Goal: Task Accomplishment & Management: Use online tool/utility

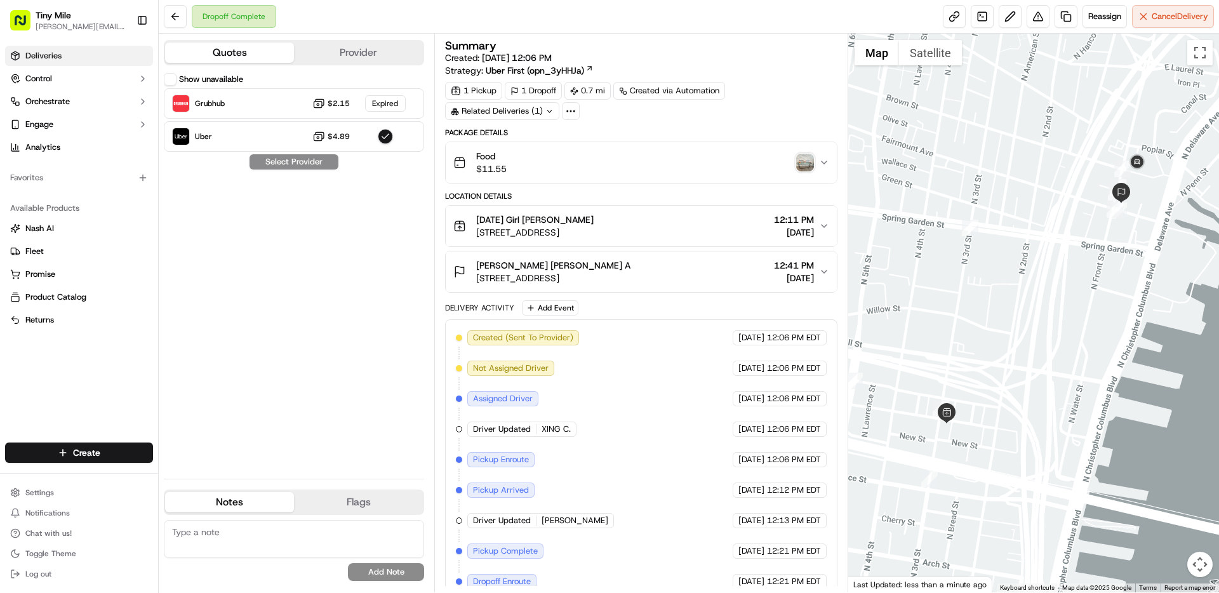
scroll to position [44, 0]
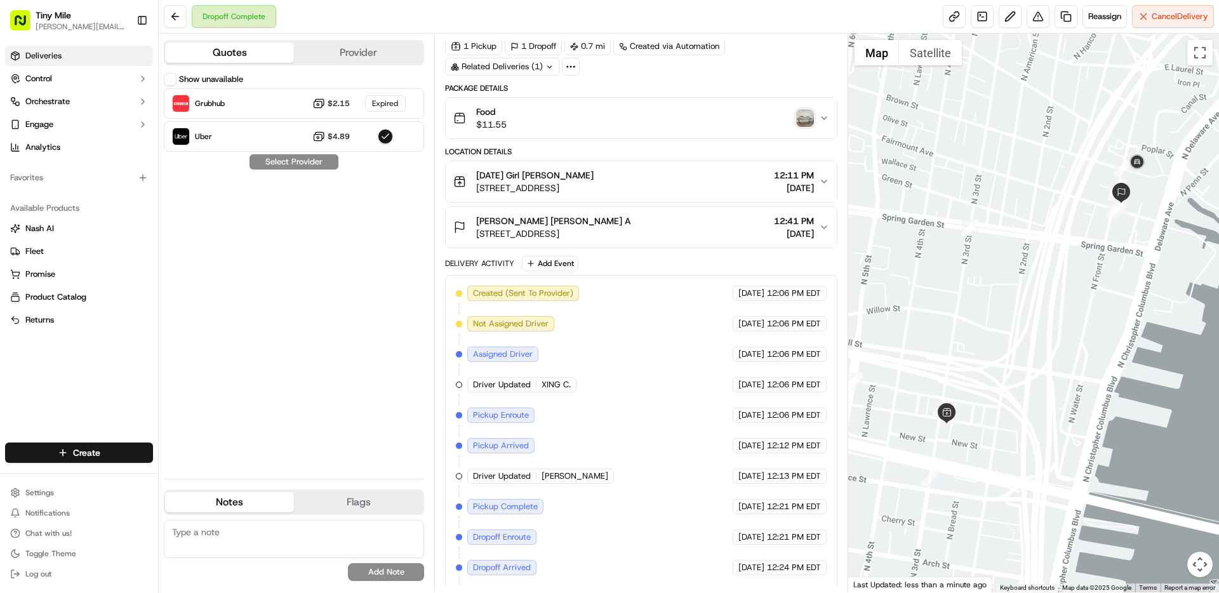
click at [48, 59] on span "Deliveries" at bounding box center [43, 55] width 36 height 11
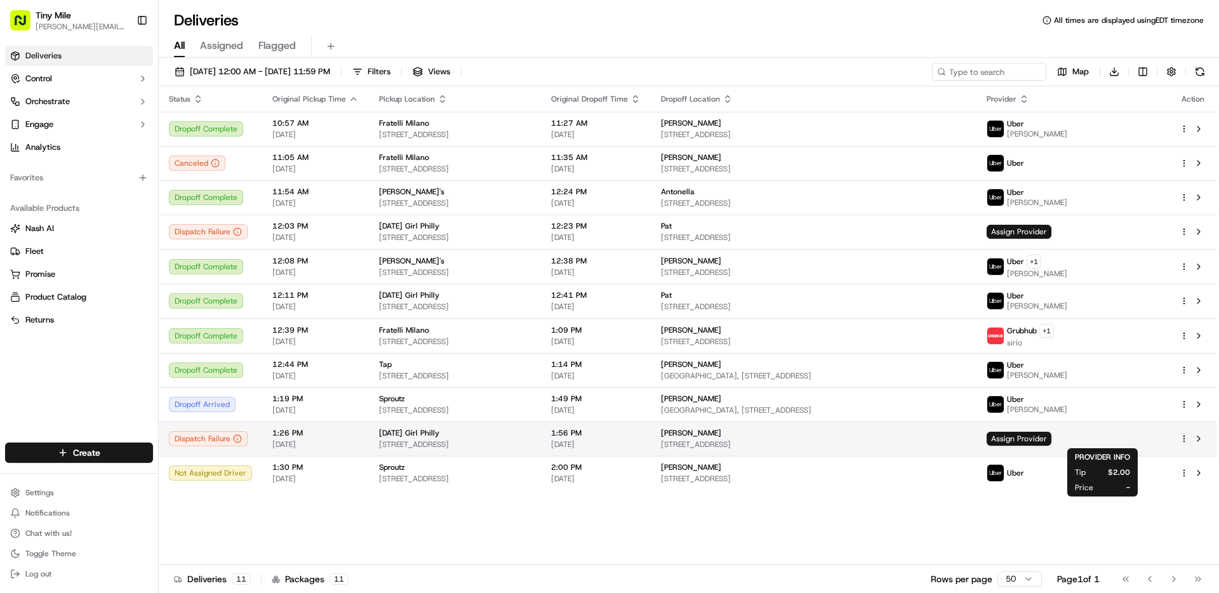
click at [967, 446] on span "[STREET_ADDRESS]" at bounding box center [813, 444] width 305 height 10
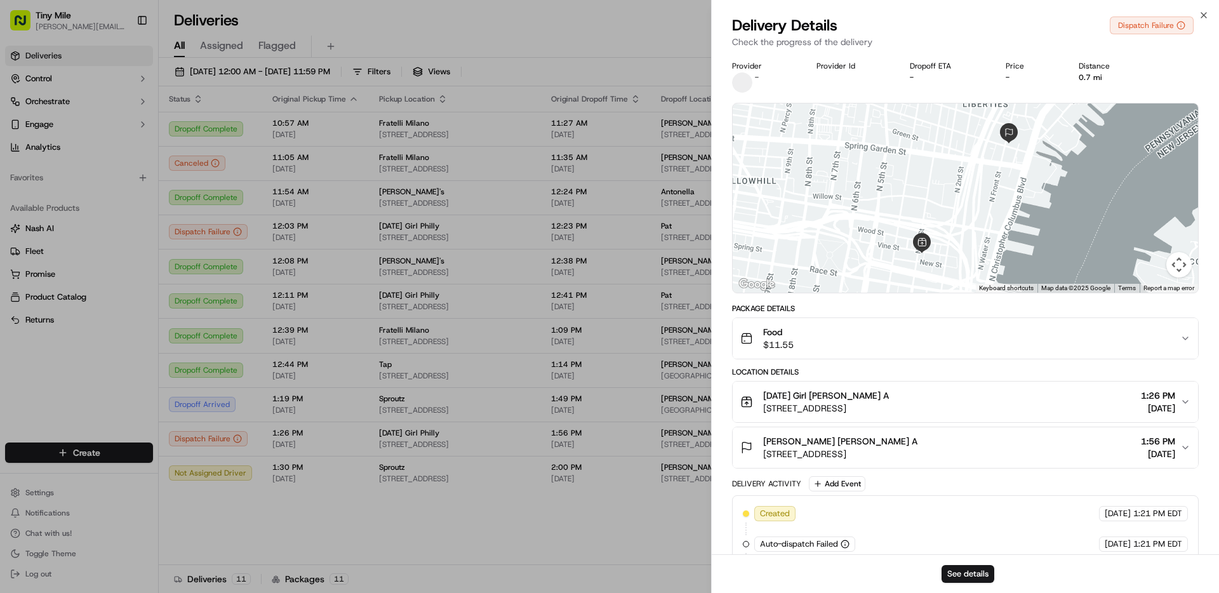
click at [986, 396] on div "Sunday Girl Philly Julieta A 263 N 3rd St, Philadelphia, PA 19106, USA 1:26 PM …" at bounding box center [961, 401] width 440 height 25
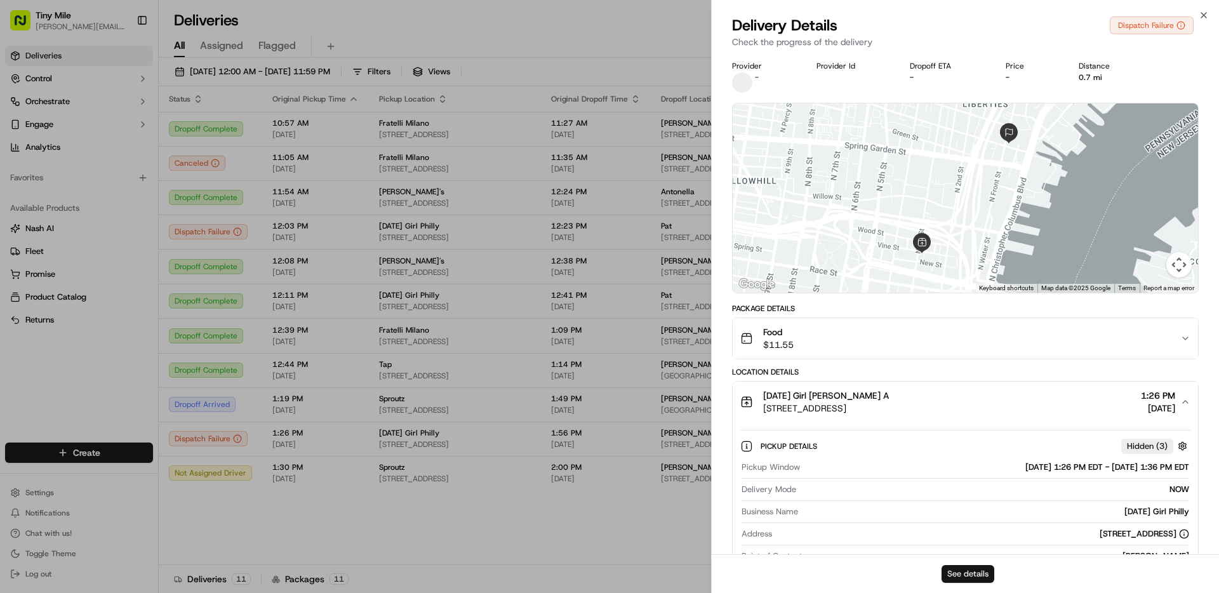
click at [969, 573] on button "See details" at bounding box center [968, 574] width 53 height 18
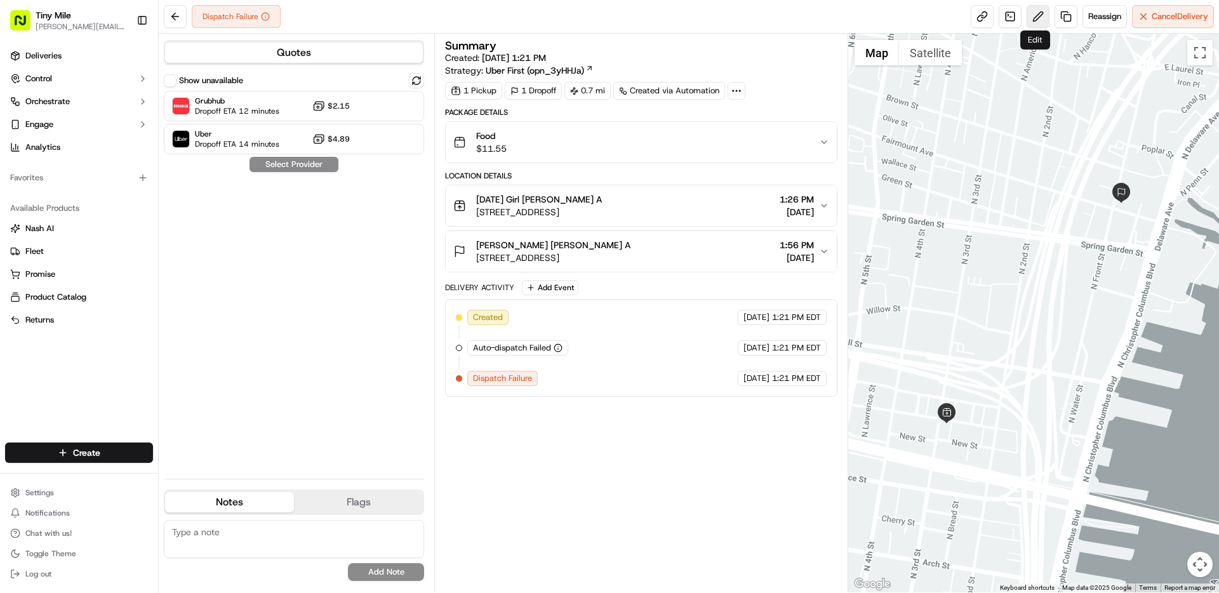
click at [1040, 18] on button at bounding box center [1038, 16] width 23 height 23
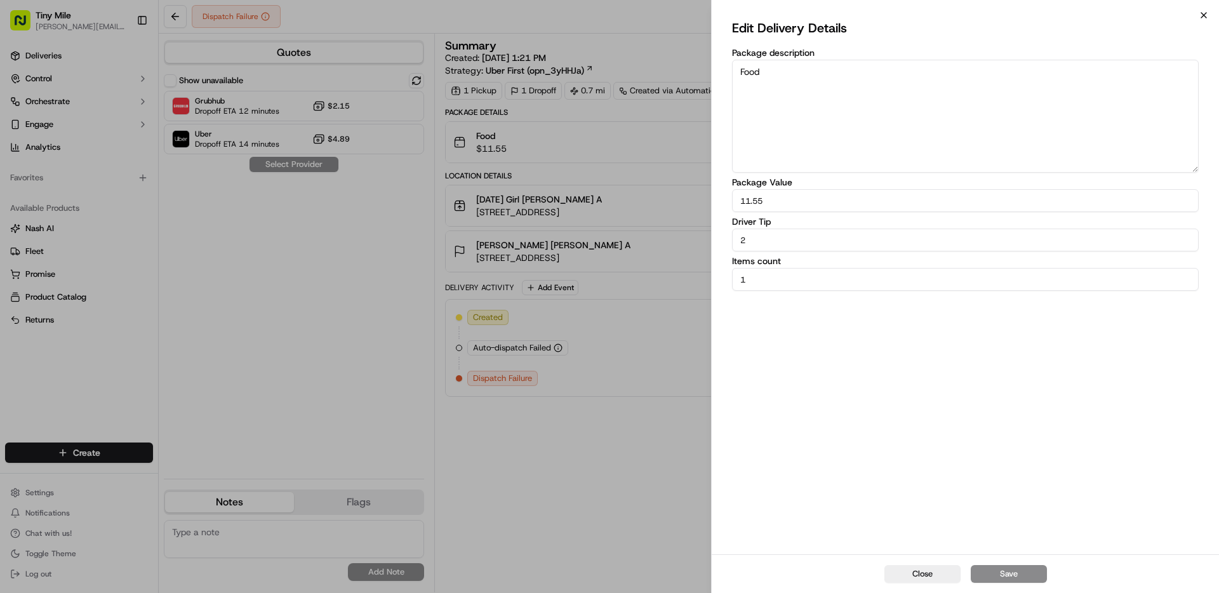
click at [1202, 13] on icon "button" at bounding box center [1204, 15] width 5 height 5
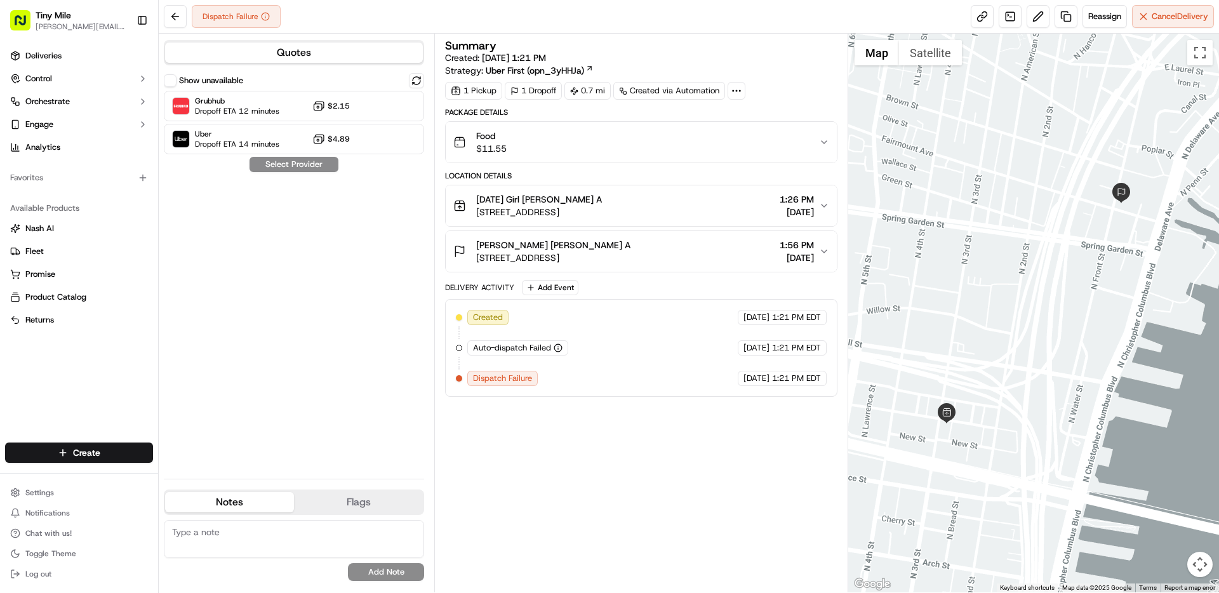
click at [741, 88] on icon at bounding box center [736, 90] width 11 height 11
click at [797, 53] on div "Summary Created: 09/22/2025 1:21 PM Strategy: Uber First (opn_3yHHJa)" at bounding box center [641, 58] width 392 height 37
click at [728, 149] on div "Food $11.55" at bounding box center [635, 142] width 365 height 25
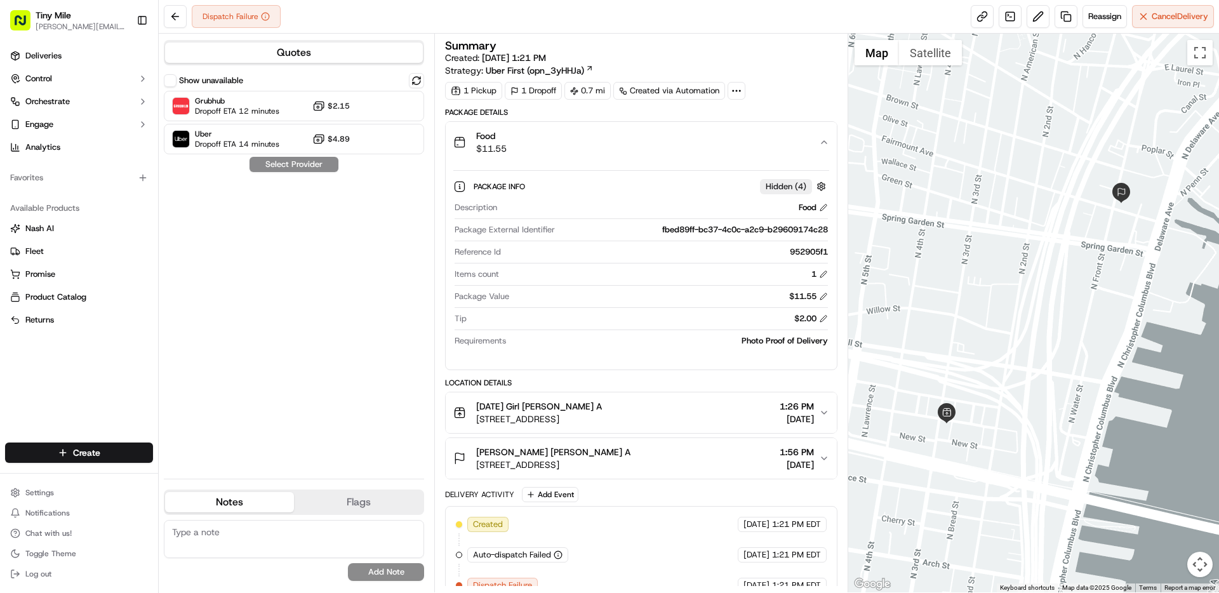
click at [728, 149] on div "Food $11.55" at bounding box center [635, 142] width 365 height 25
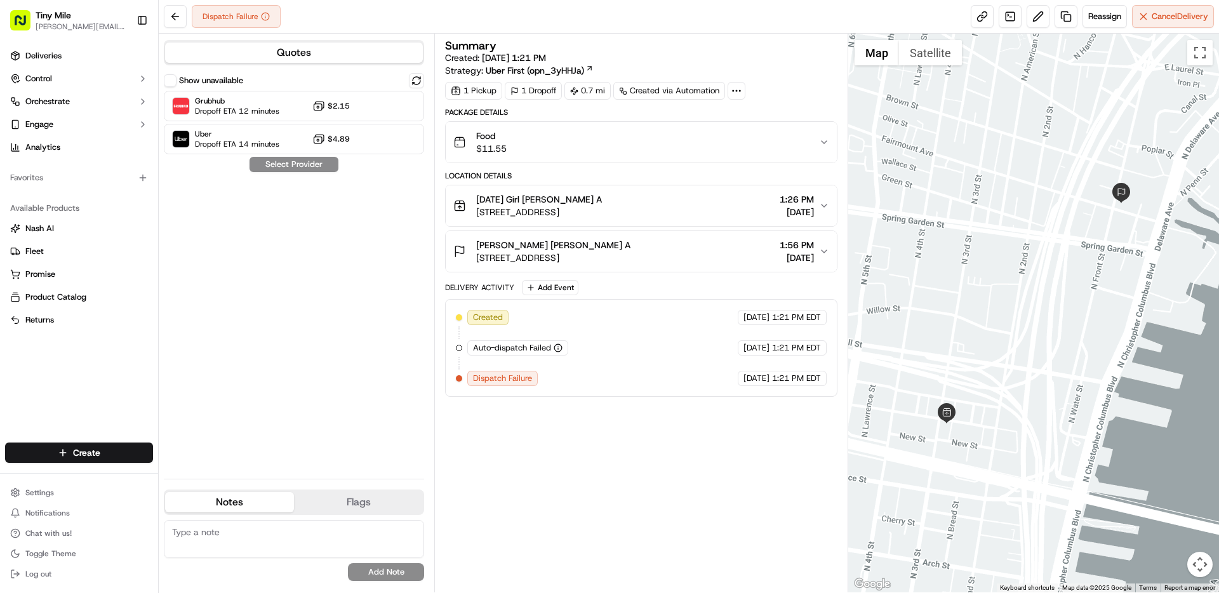
click at [751, 217] on div "Sunday Girl Philly Julieta A 263 N 3rd St, Philadelphia, PA 19106, USA 1:26 PM …" at bounding box center [635, 205] width 365 height 25
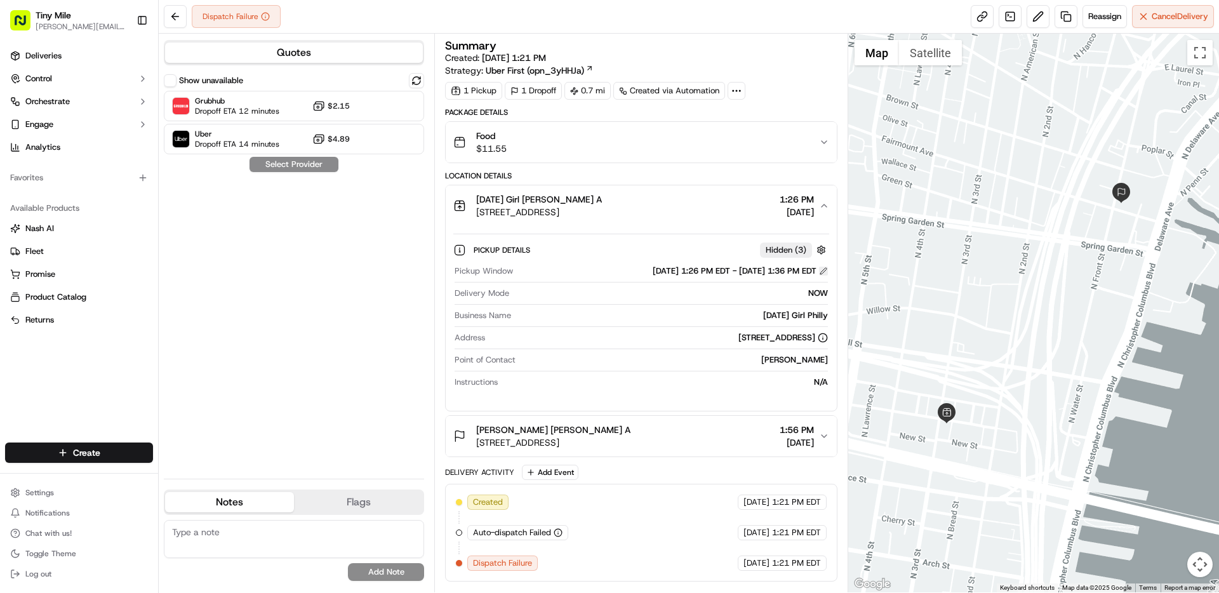
click at [823, 271] on button at bounding box center [823, 271] width 9 height 9
click at [822, 248] on button "button" at bounding box center [822, 250] width 16 height 16
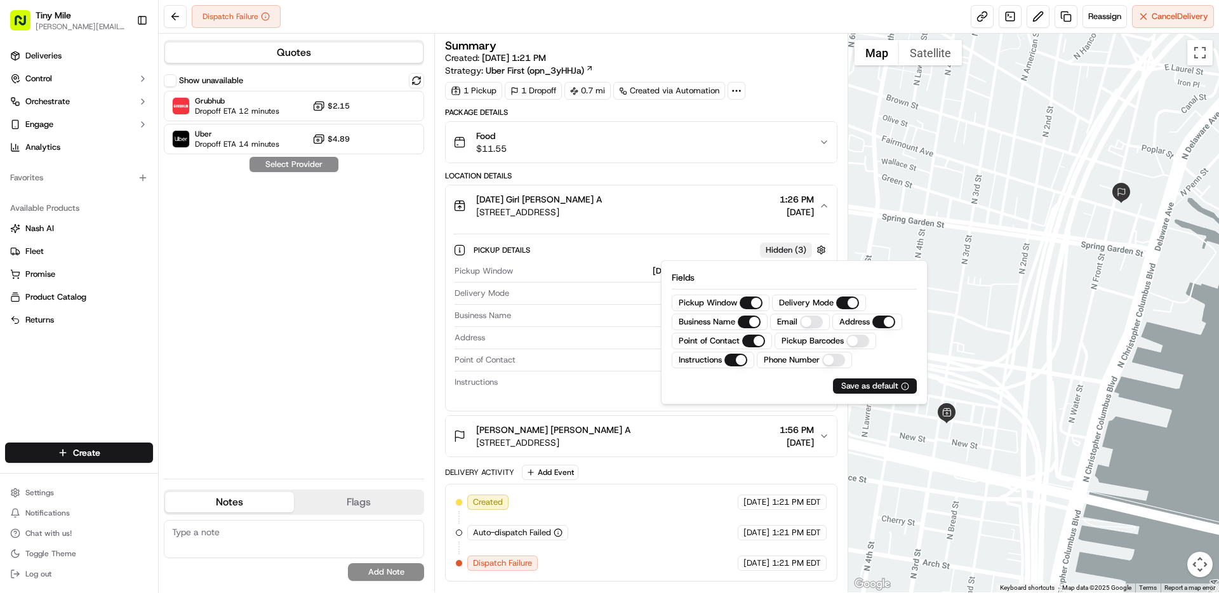
click at [831, 362] on Number "Phone Number" at bounding box center [833, 360] width 23 height 13
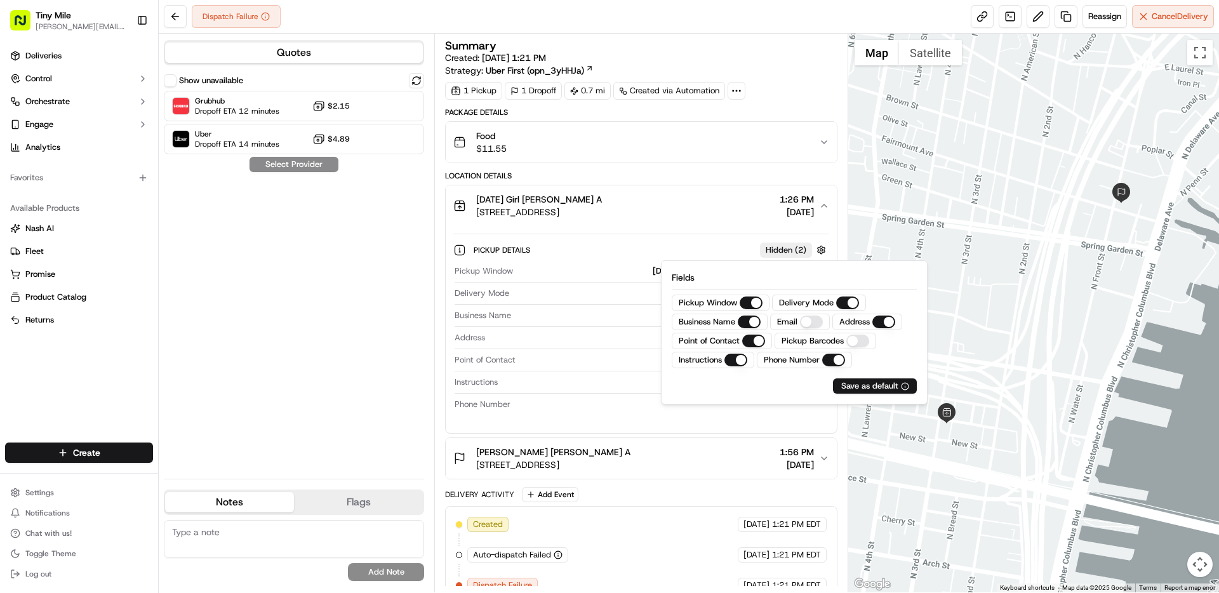
click at [764, 109] on div "Package Details" at bounding box center [641, 112] width 392 height 10
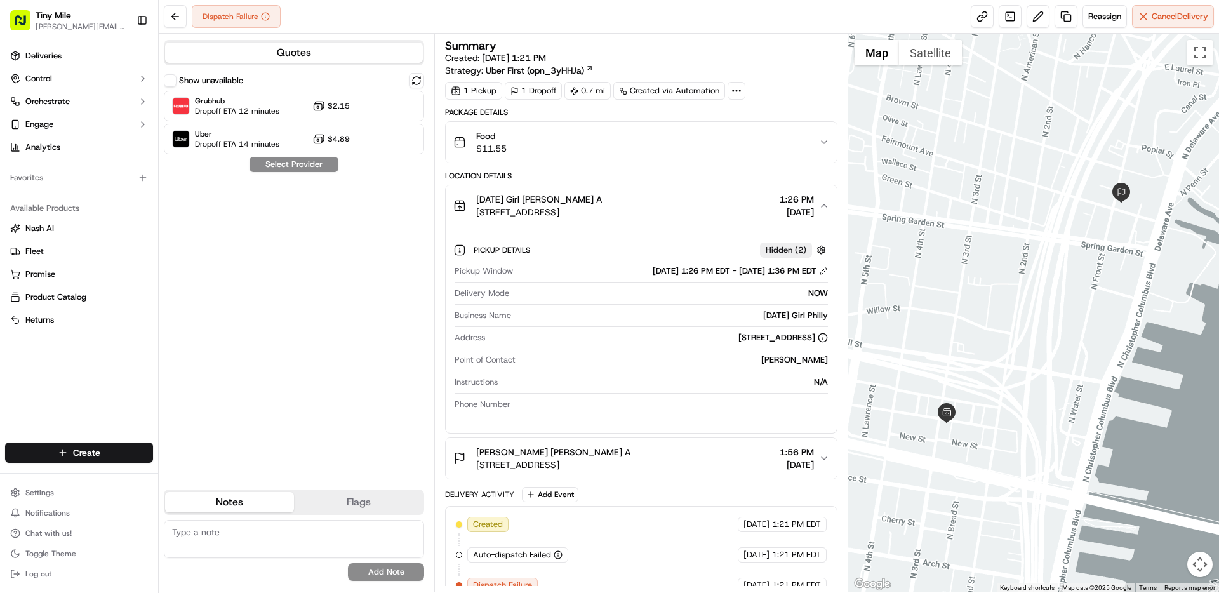
click at [686, 404] on div "Phone Number" at bounding box center [641, 404] width 373 height 11
click at [814, 406] on div "Phone Number" at bounding box center [641, 404] width 373 height 11
click at [817, 404] on div "Phone Number" at bounding box center [641, 404] width 373 height 11
click at [205, 77] on label "Show unavailable" at bounding box center [211, 80] width 64 height 11
click at [177, 77] on button "Show unavailable" at bounding box center [170, 80] width 13 height 13
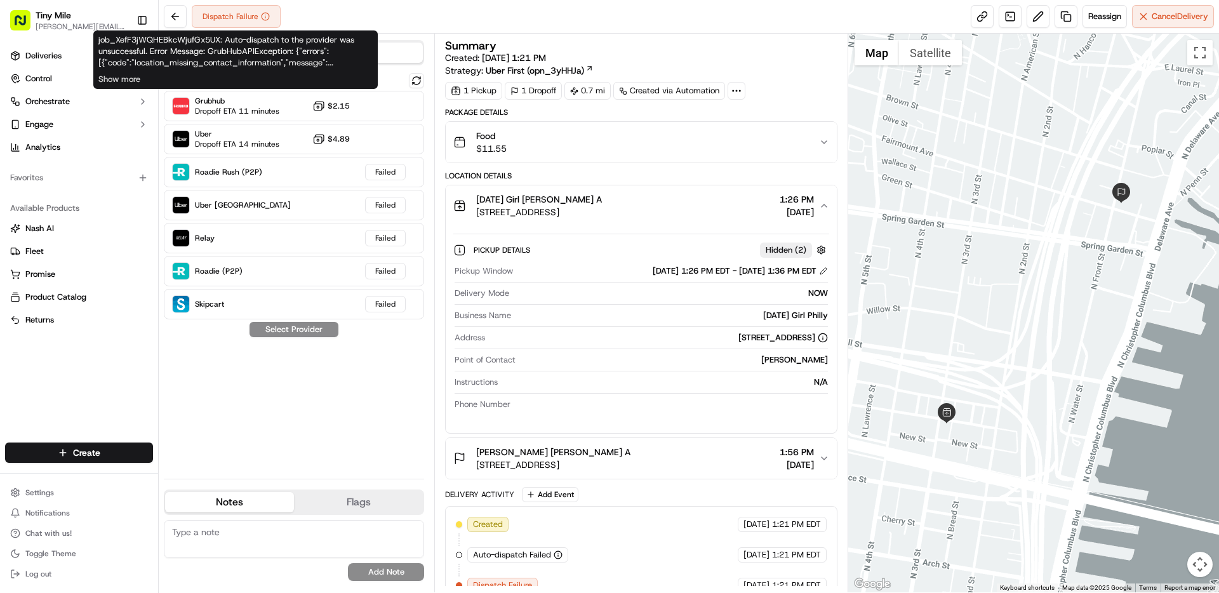
click at [243, 18] on div "Dispatch Failure" at bounding box center [236, 16] width 89 height 23
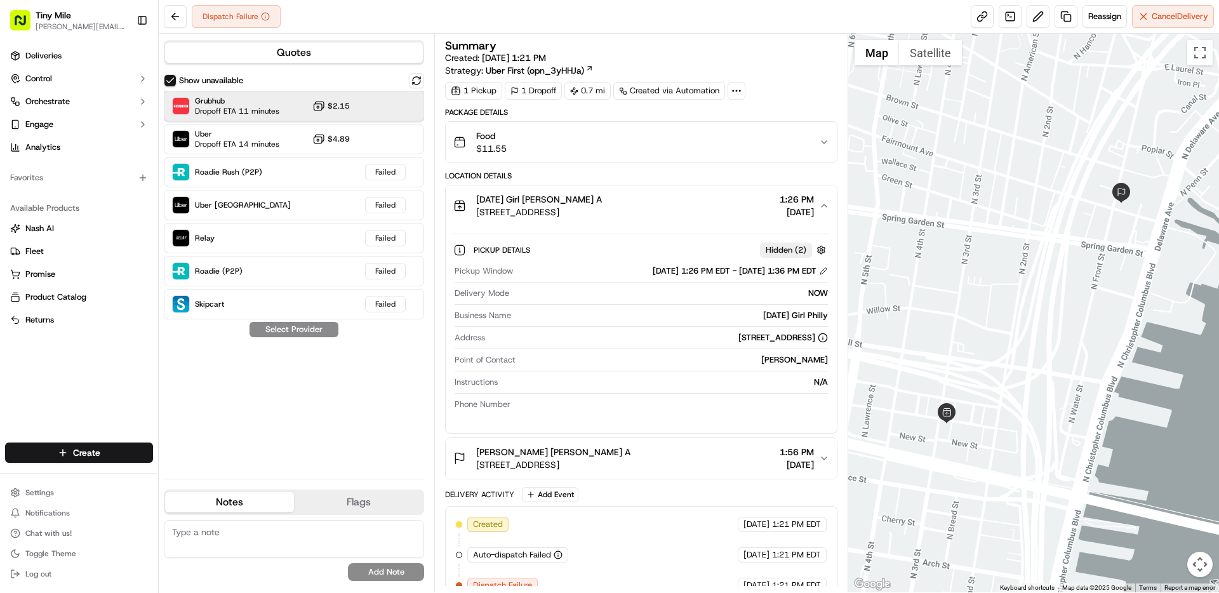
click at [250, 114] on span "Dropoff ETA 11 minutes" at bounding box center [237, 111] width 84 height 10
click at [305, 333] on button "Assign Provider" at bounding box center [294, 329] width 90 height 15
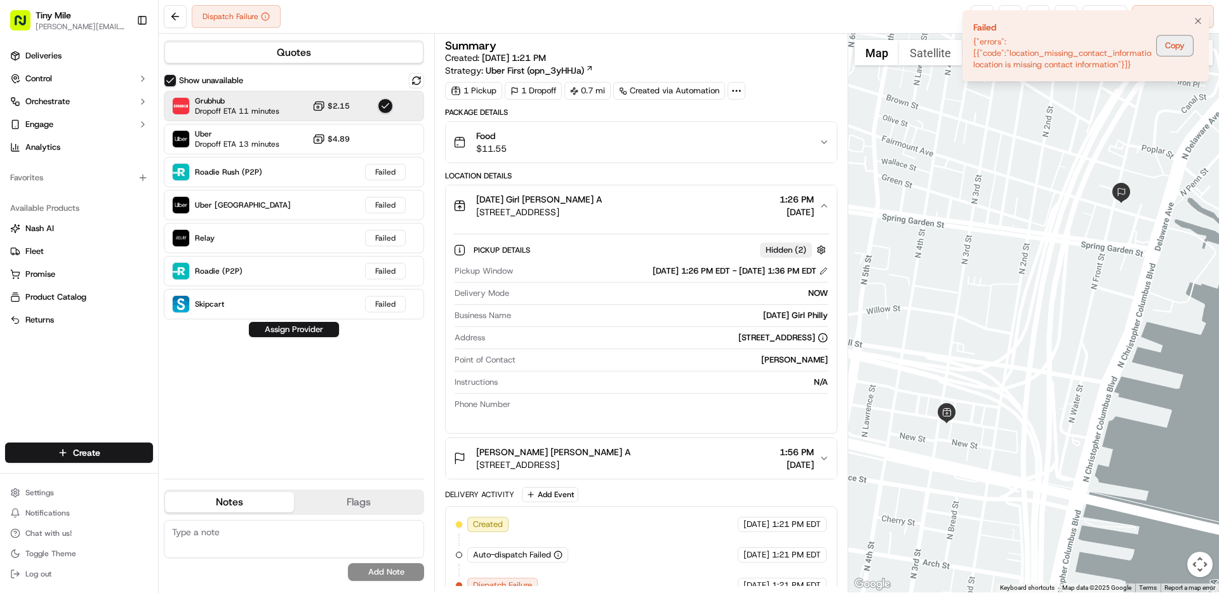
click at [1169, 44] on button "Copy" at bounding box center [1175, 46] width 36 height 20
click at [892, 7] on div "Dispatch Failure Reassign Cancel Delivery" at bounding box center [689, 17] width 1061 height 34
click at [316, 440] on div "Show unavailable Grubhub Dropoff ETA 11 minutes $2.15 Uber Dropoff ETA 13 minut…" at bounding box center [294, 271] width 260 height 396
click at [417, 82] on button at bounding box center [416, 80] width 15 height 15
click at [1202, 23] on icon "Notifications (F8)" at bounding box center [1198, 21] width 10 height 10
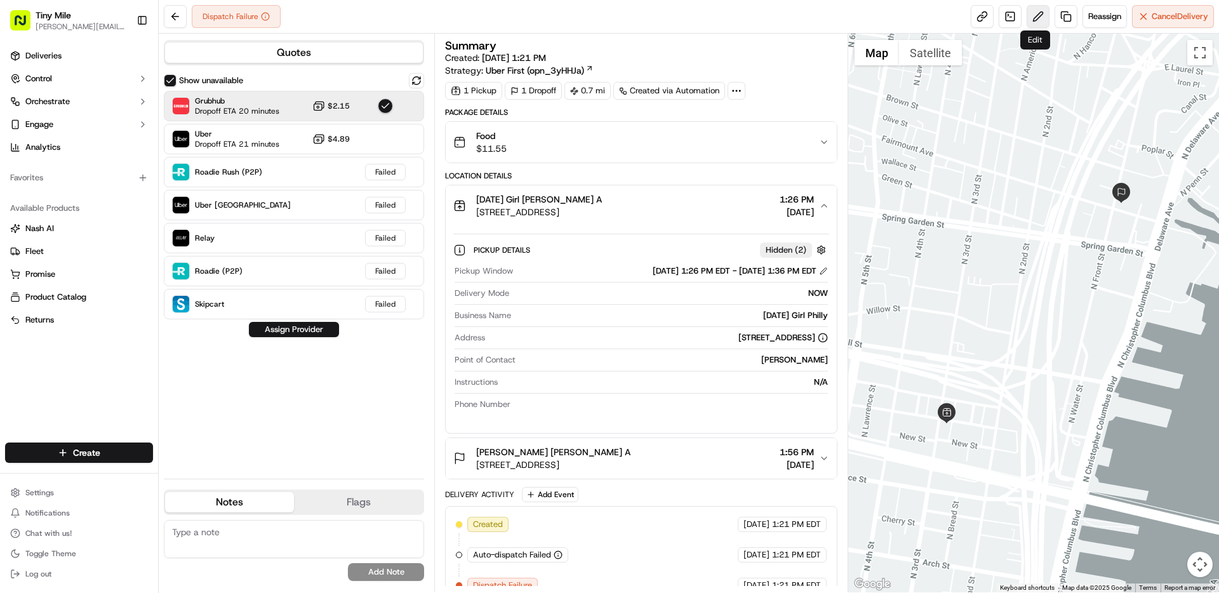
click at [1036, 22] on button at bounding box center [1038, 16] width 23 height 23
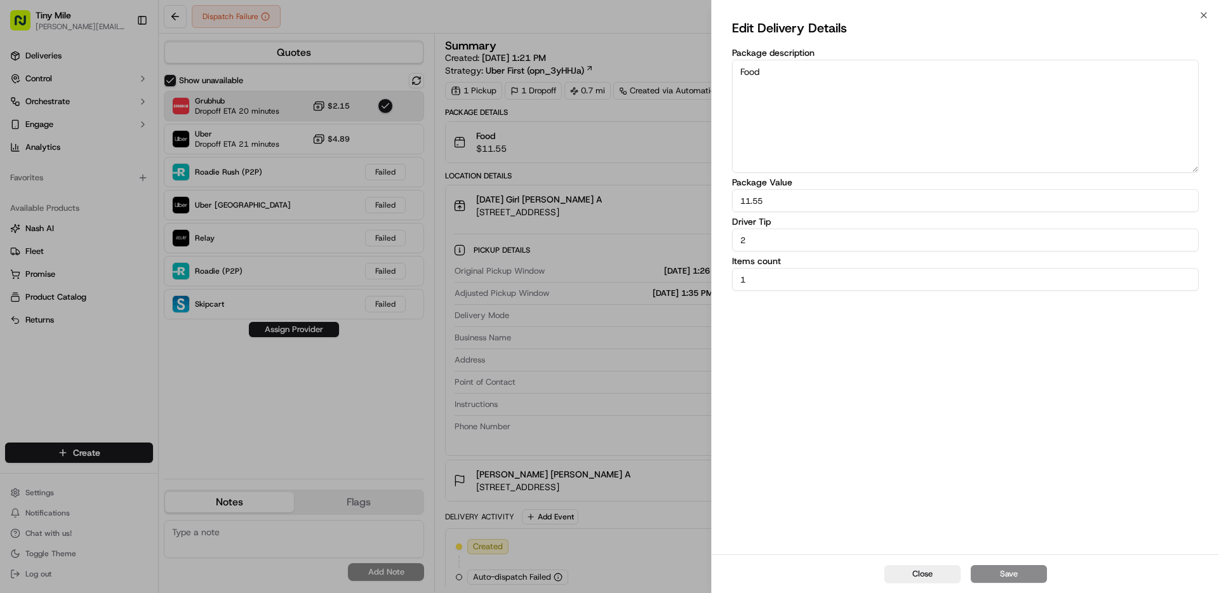
click at [1207, 15] on div "Edit Delivery Details Package description Food Package Value 11.55 Driver Tip 2…" at bounding box center [965, 284] width 507 height 539
click at [1201, 18] on div "Edit Delivery Details Package description Food Package Value 11.55 Driver Tip 2…" at bounding box center [965, 284] width 507 height 539
click at [1203, 15] on div "Edit Delivery Details Package description Food Package Value 11.55 Driver Tip 2…" at bounding box center [965, 284] width 507 height 539
click at [1204, 15] on div "Edit Delivery Details Package description Food Package Value 11.55 Driver Tip 2…" at bounding box center [965, 284] width 507 height 539
click at [923, 582] on button "Close" at bounding box center [923, 574] width 76 height 18
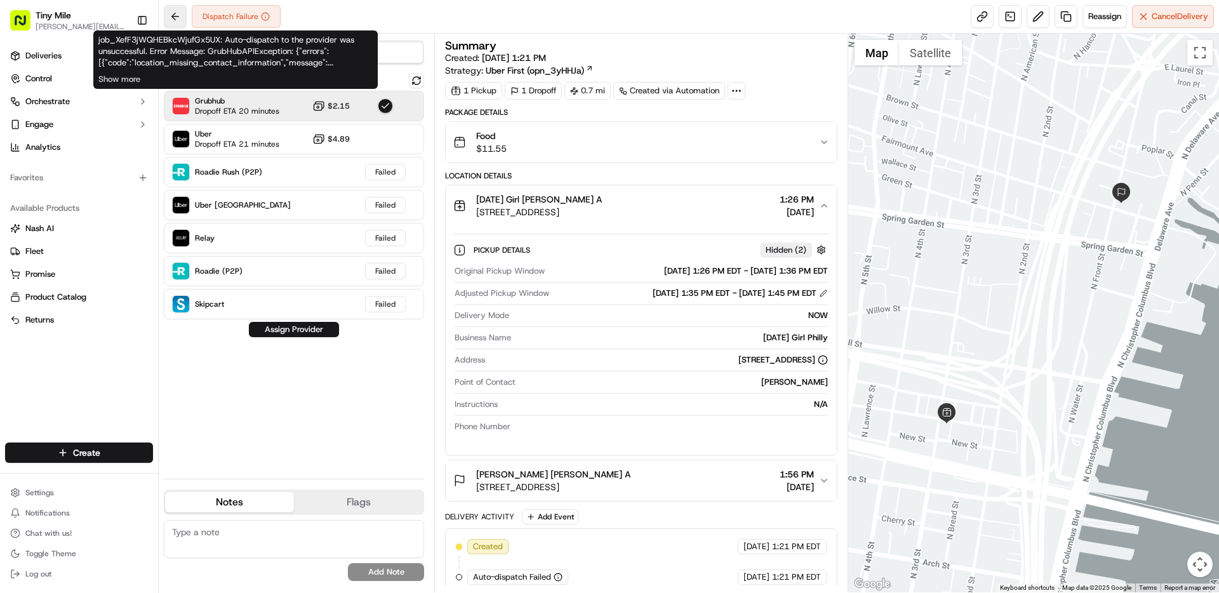
click at [176, 22] on button at bounding box center [175, 16] width 23 height 23
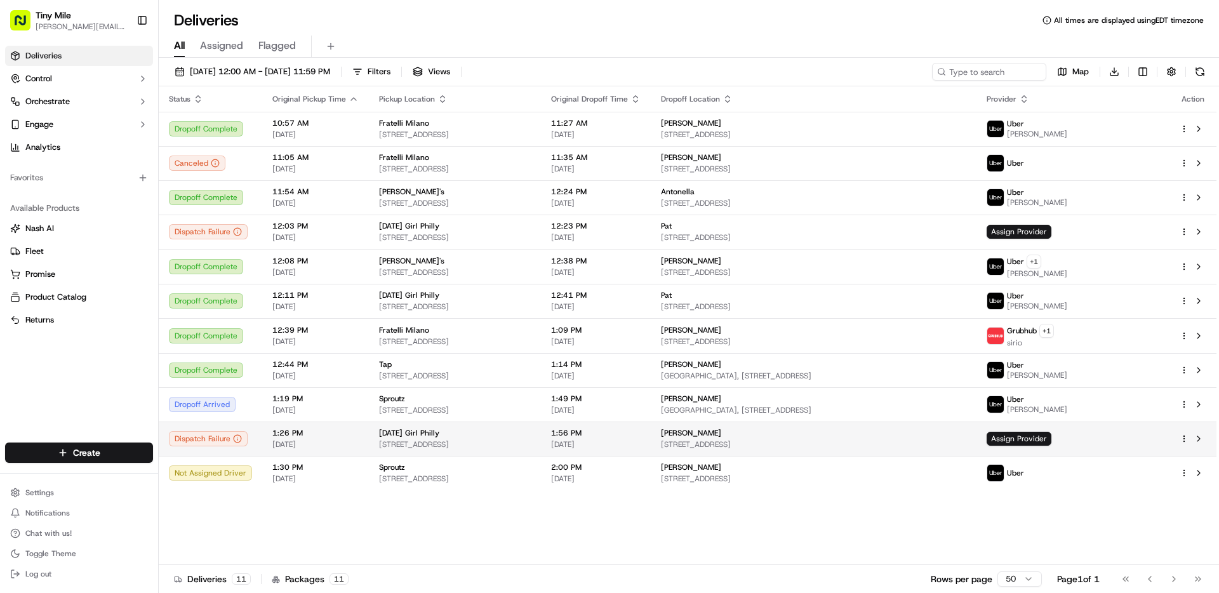
click at [1185, 440] on html "Tiny Mile denny@tinymile.ai Toggle Sidebar Deliveries Control Orchestrate Engag…" at bounding box center [609, 296] width 1219 height 593
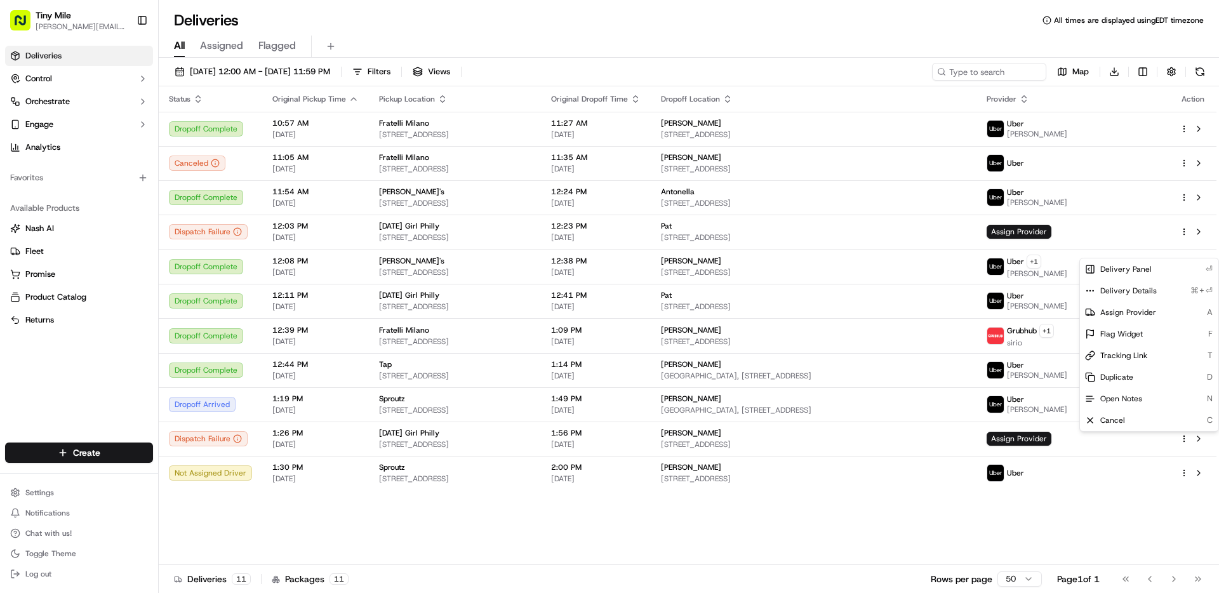
click at [1200, 440] on html "Tiny Mile denny@tinymile.ai Toggle Sidebar Deliveries Control Orchestrate Engag…" at bounding box center [609, 296] width 1219 height 593
click at [1200, 440] on button at bounding box center [1198, 438] width 15 height 15
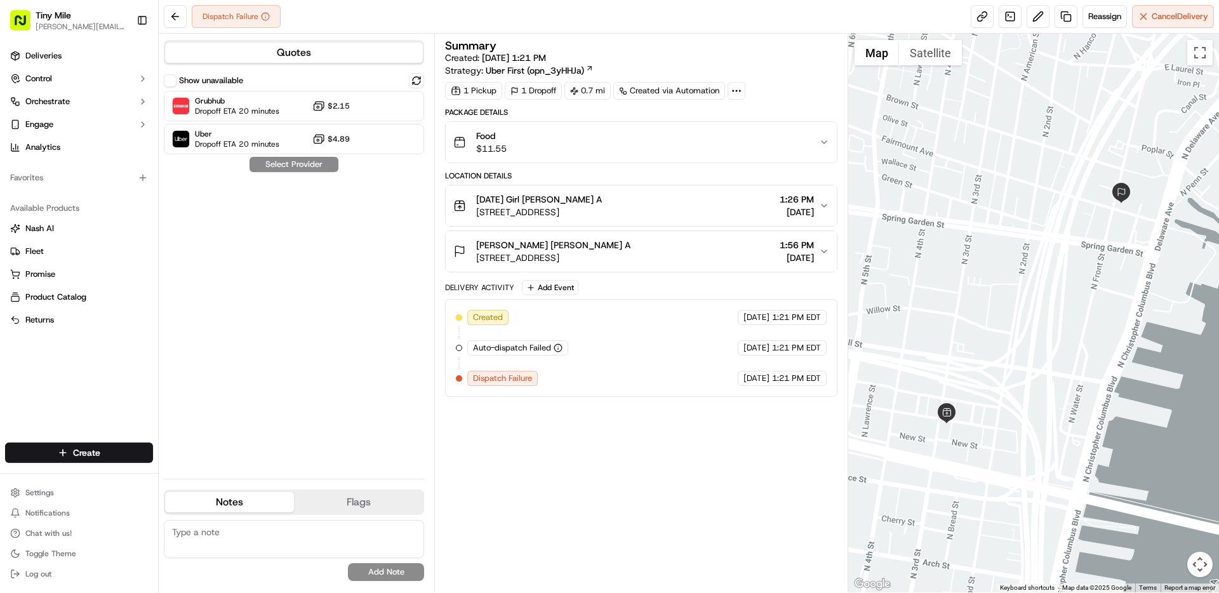
click at [741, 95] on icon at bounding box center [736, 90] width 11 height 11
click at [480, 88] on div "1 Pickup" at bounding box center [473, 91] width 57 height 18
click at [362, 511] on button "Flags" at bounding box center [358, 502] width 129 height 20
click at [243, 504] on button "Notes" at bounding box center [229, 502] width 129 height 20
click at [63, 55] on link "Deliveries" at bounding box center [79, 56] width 148 height 20
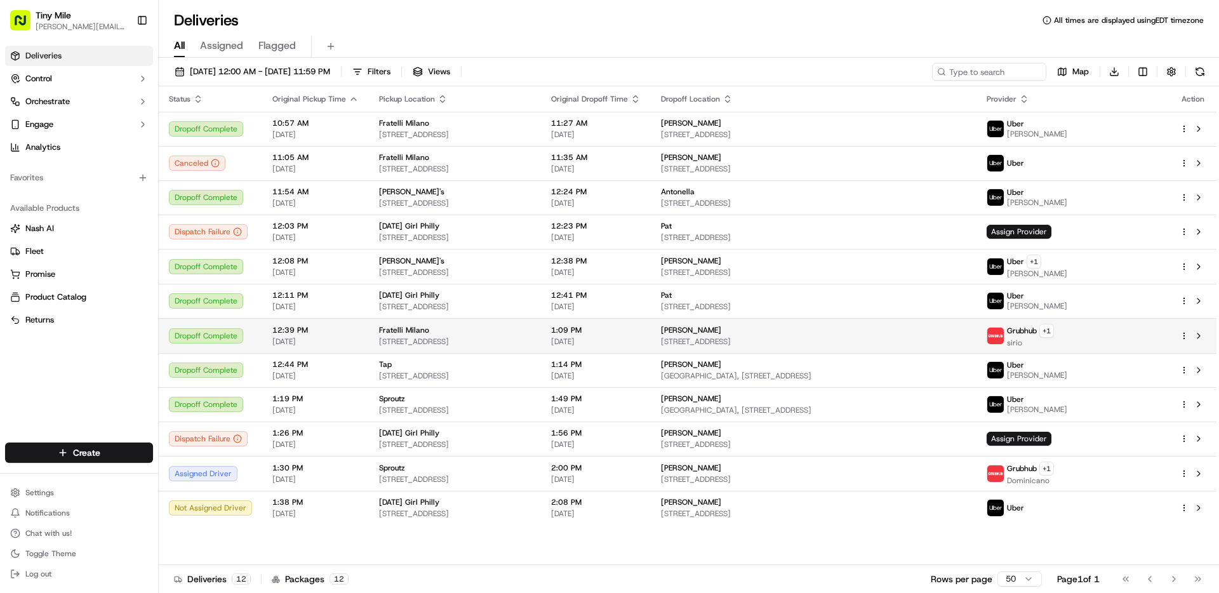
click at [967, 332] on div "[PERSON_NAME]" at bounding box center [813, 330] width 305 height 10
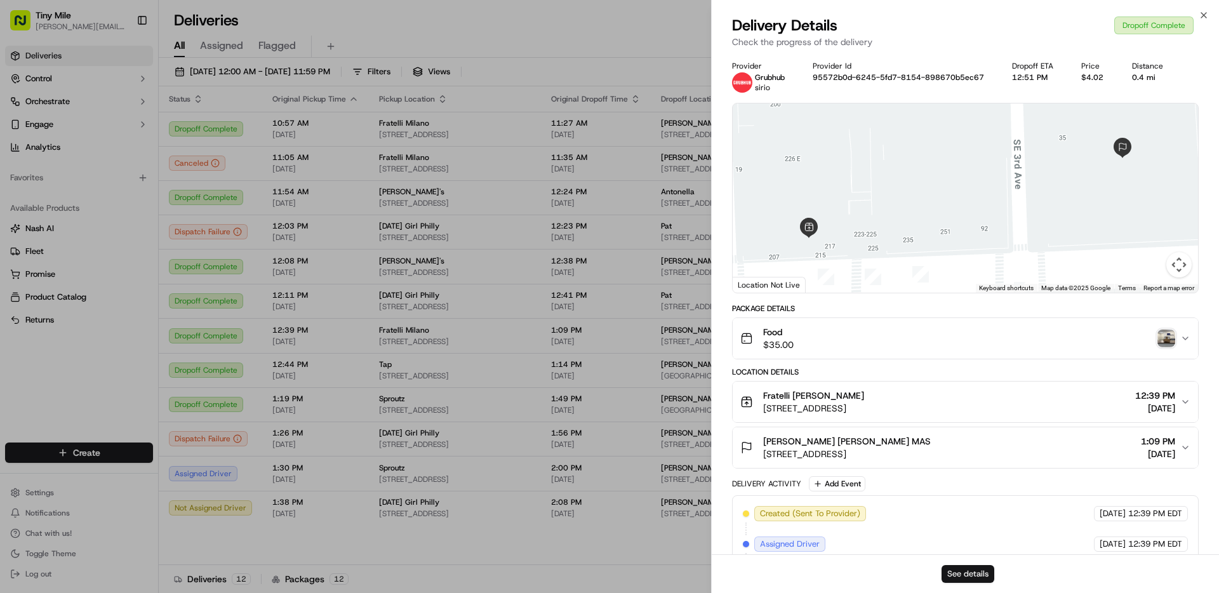
click at [964, 569] on button "See details" at bounding box center [968, 574] width 53 height 18
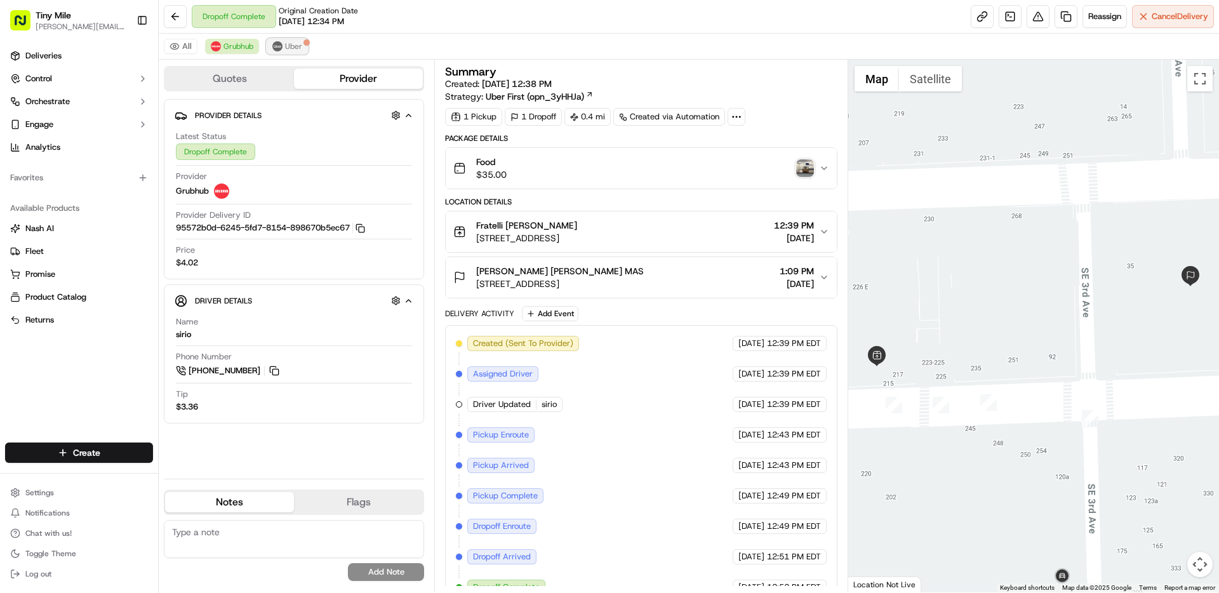
click at [279, 49] on img at bounding box center [277, 46] width 10 height 10
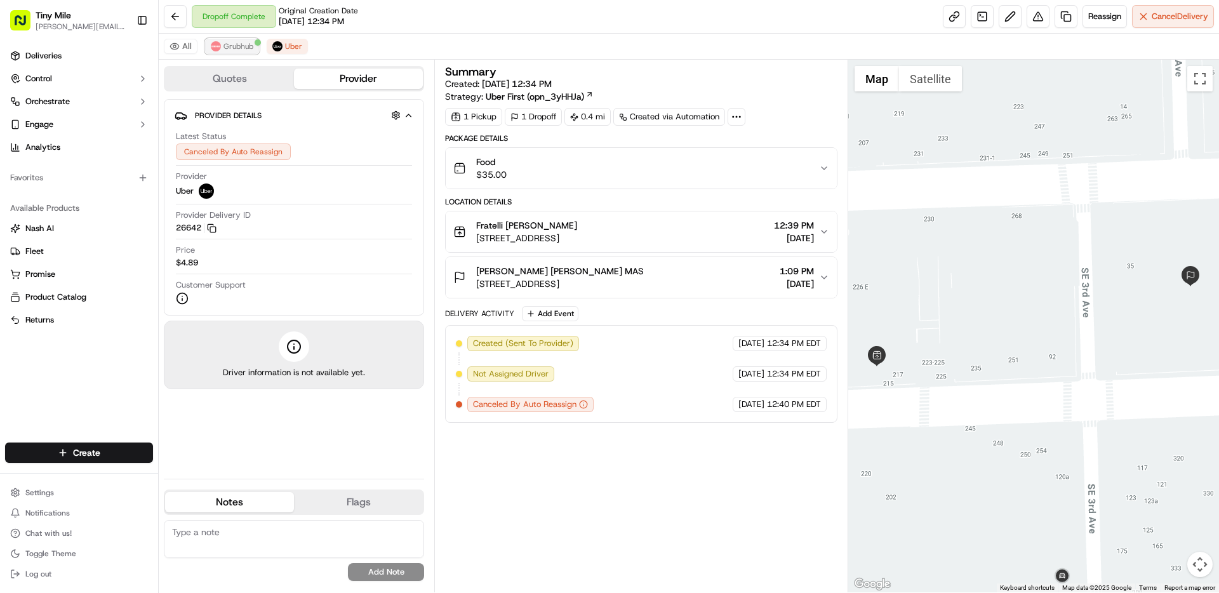
click at [225, 45] on span "Grubhub" at bounding box center [239, 46] width 30 height 10
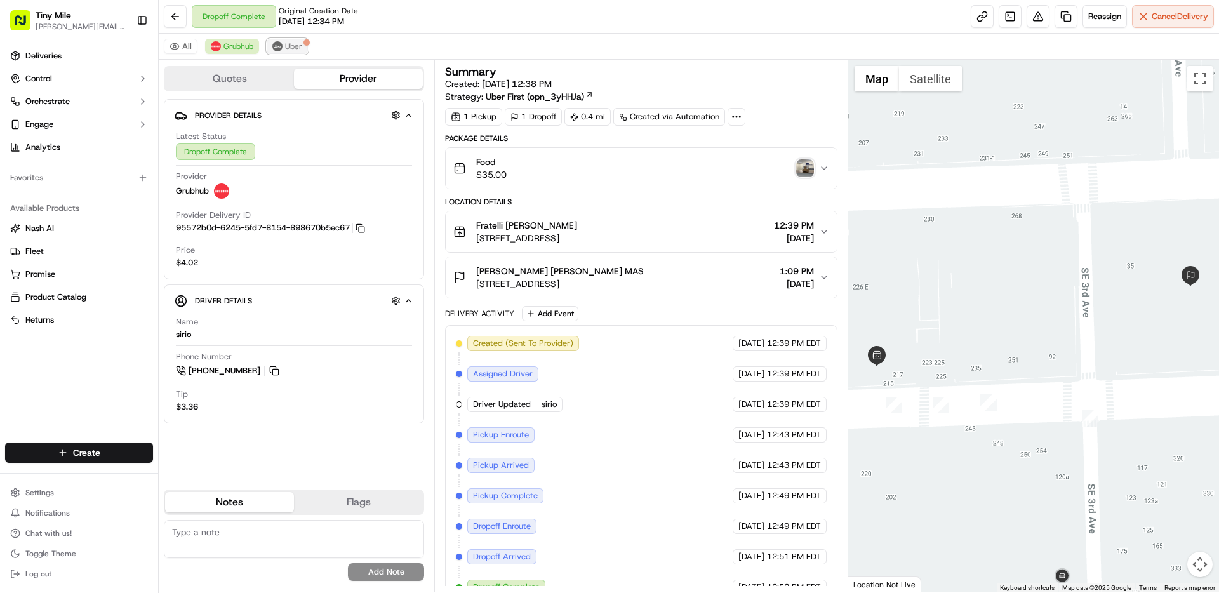
click at [289, 49] on span "Uber" at bounding box center [293, 46] width 17 height 10
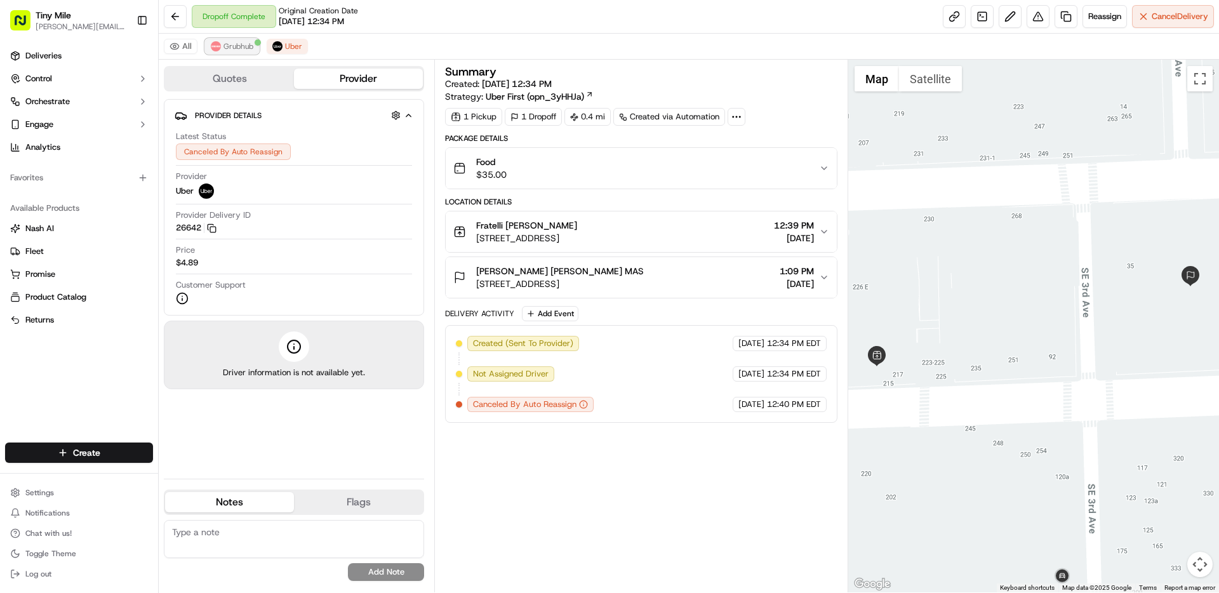
click at [225, 42] on span "Grubhub" at bounding box center [239, 46] width 30 height 10
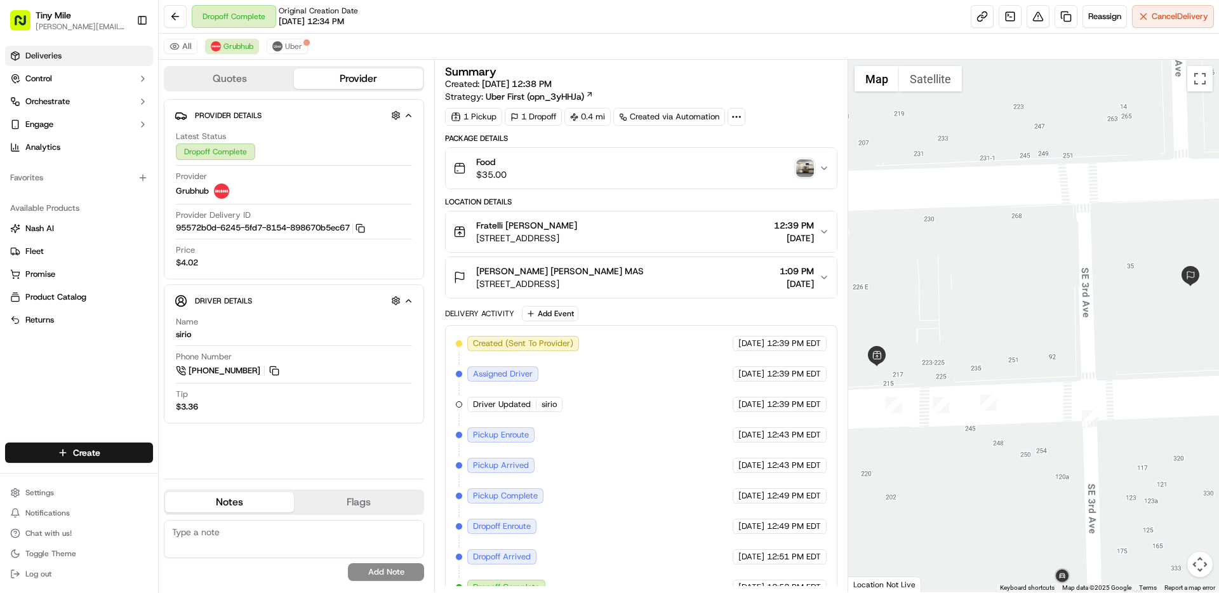
click at [53, 57] on span "Deliveries" at bounding box center [43, 55] width 36 height 11
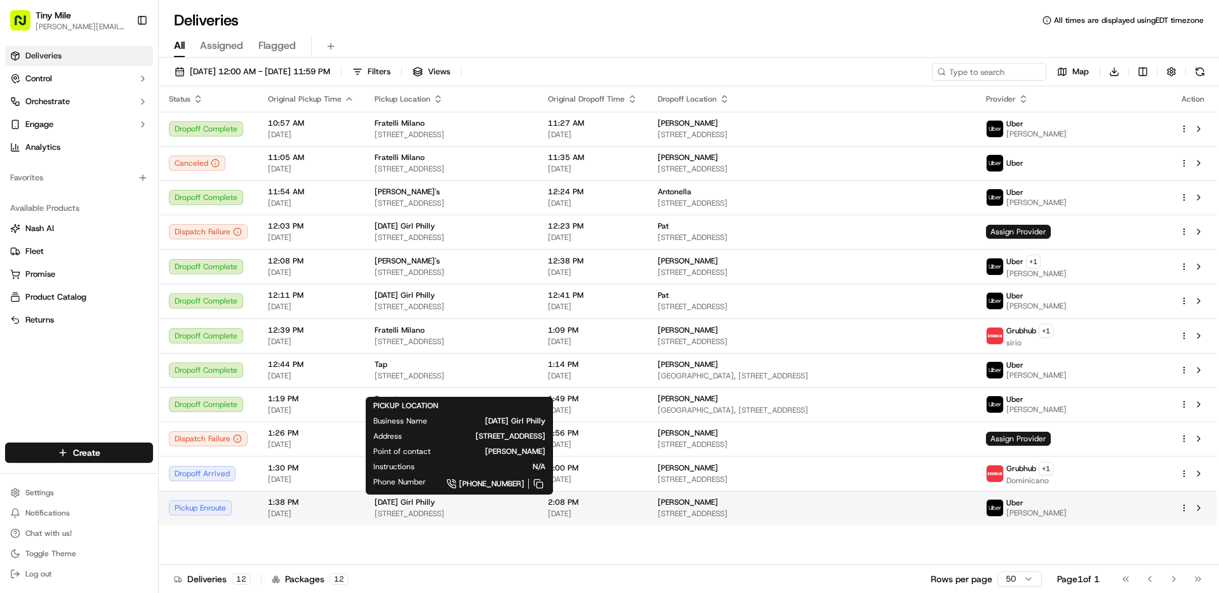
click at [477, 512] on span "[STREET_ADDRESS]" at bounding box center [451, 514] width 153 height 10
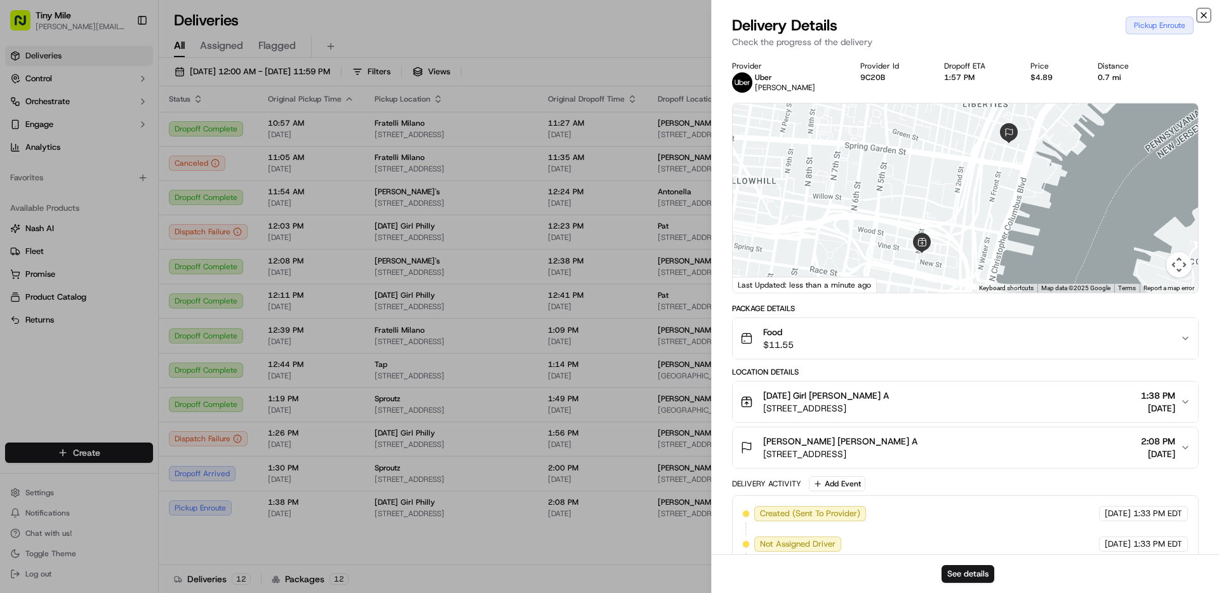
click at [1203, 16] on icon "button" at bounding box center [1204, 15] width 5 height 5
